Goal: Navigation & Orientation: Find specific page/section

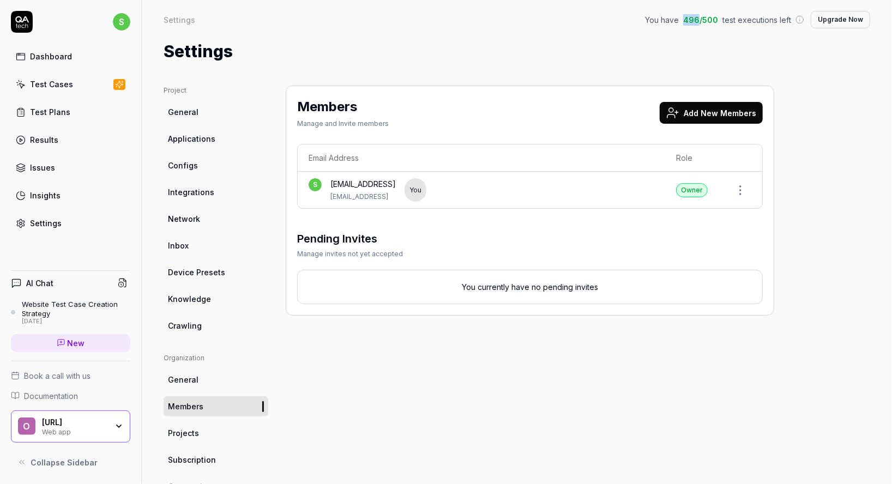
click at [67, 56] on div "Dashboard" at bounding box center [51, 56] width 42 height 11
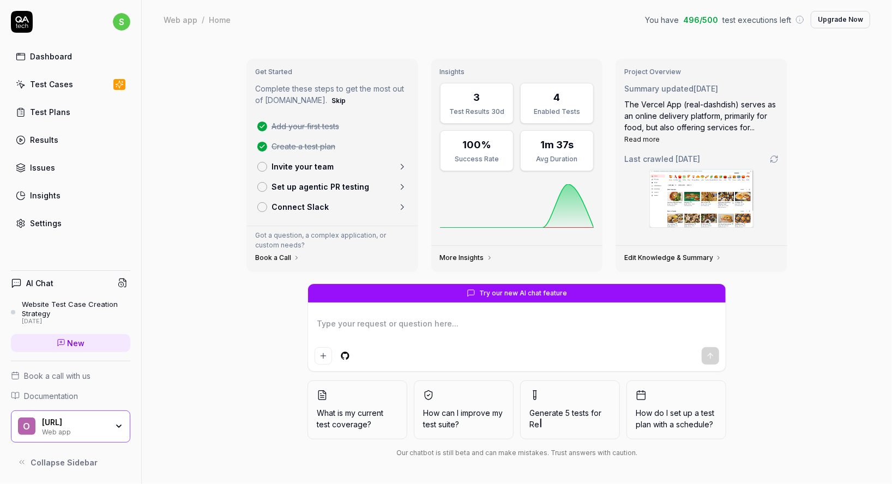
click at [401, 185] on icon at bounding box center [403, 187] width 10 height 10
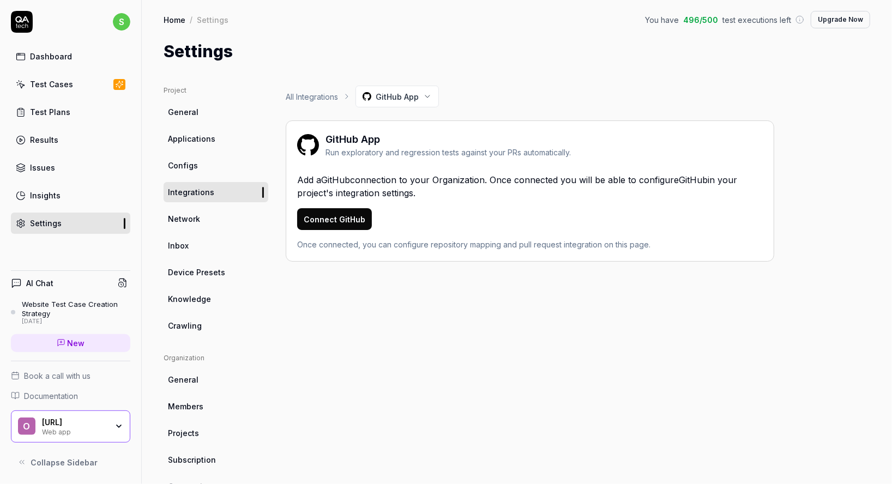
click at [64, 55] on div "Dashboard" at bounding box center [51, 56] width 42 height 11
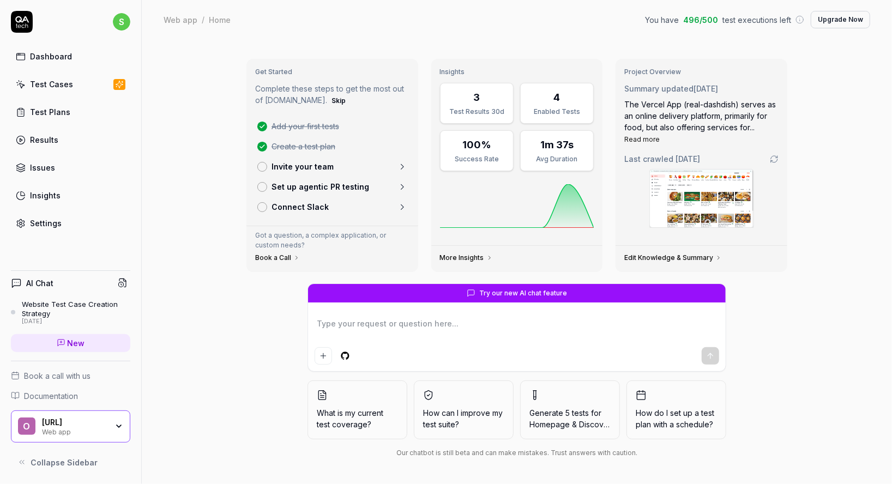
type textarea "*"
click at [69, 85] on div "Test Cases" at bounding box center [51, 84] width 43 height 11
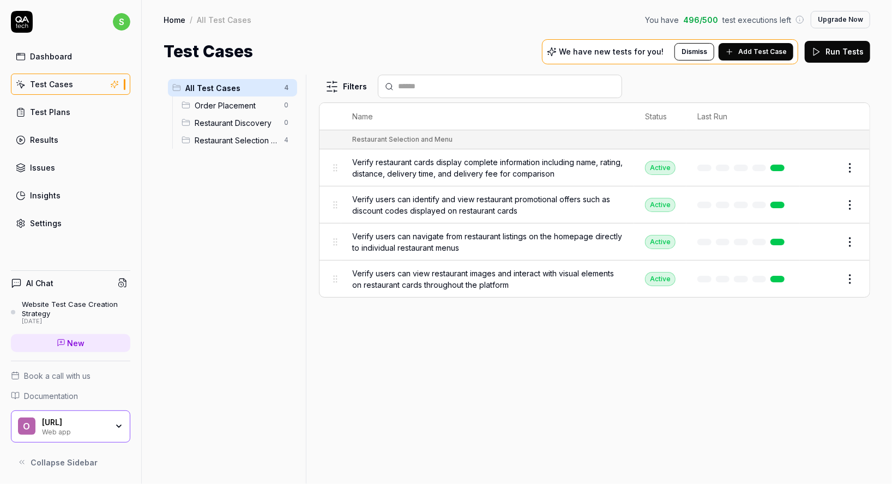
click at [704, 54] on button "Dismiss" at bounding box center [695, 51] width 40 height 17
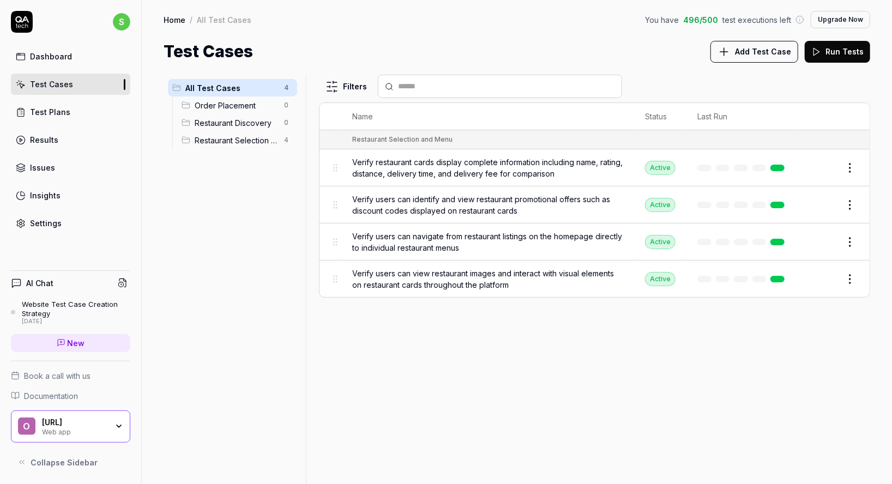
click at [119, 420] on div "O [URL] Web app" at bounding box center [70, 427] width 119 height 33
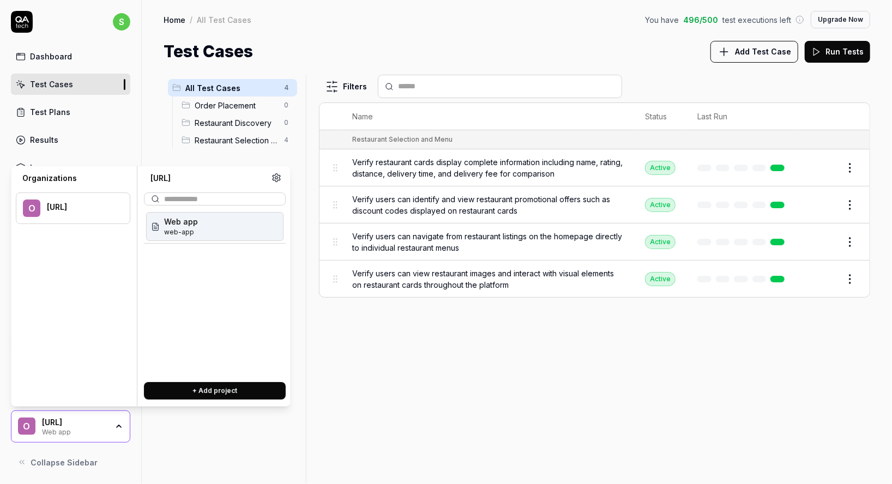
click at [119, 420] on div "O [URL] Web app" at bounding box center [70, 427] width 119 height 33
